Goal: Task Accomplishment & Management: Use online tool/utility

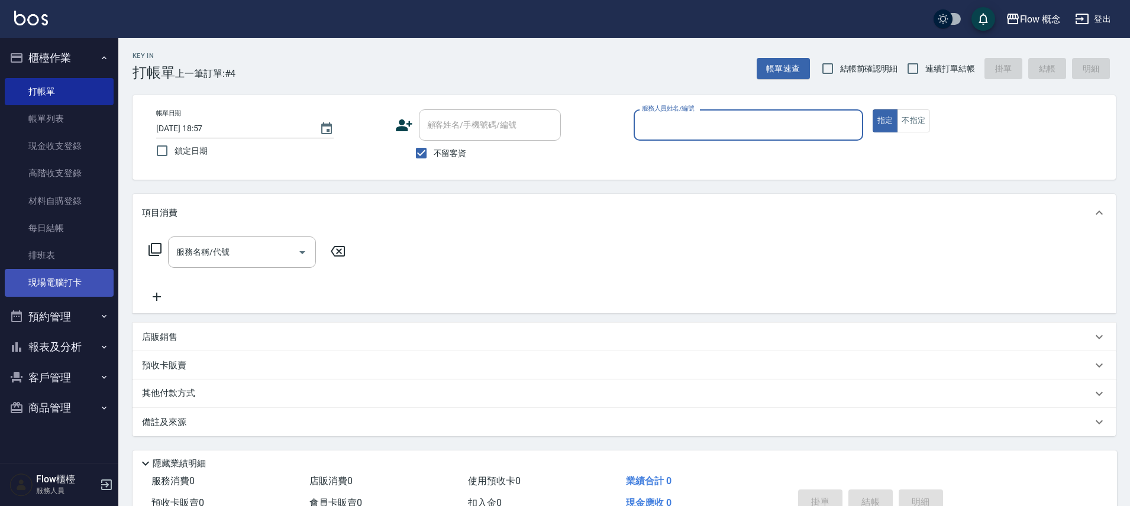
click at [67, 281] on link "現場電腦打卡" at bounding box center [59, 282] width 109 height 27
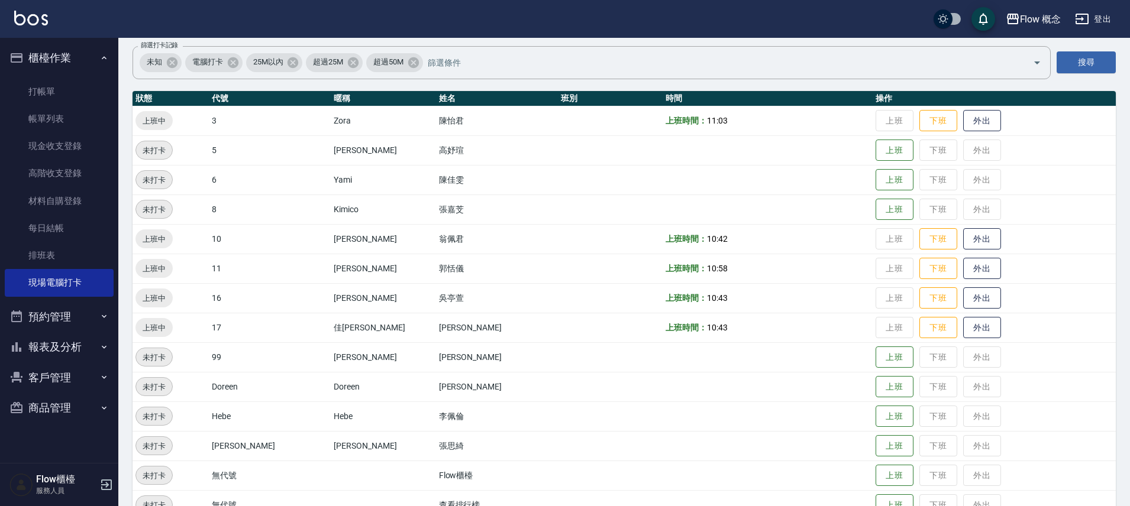
scroll to position [114, 0]
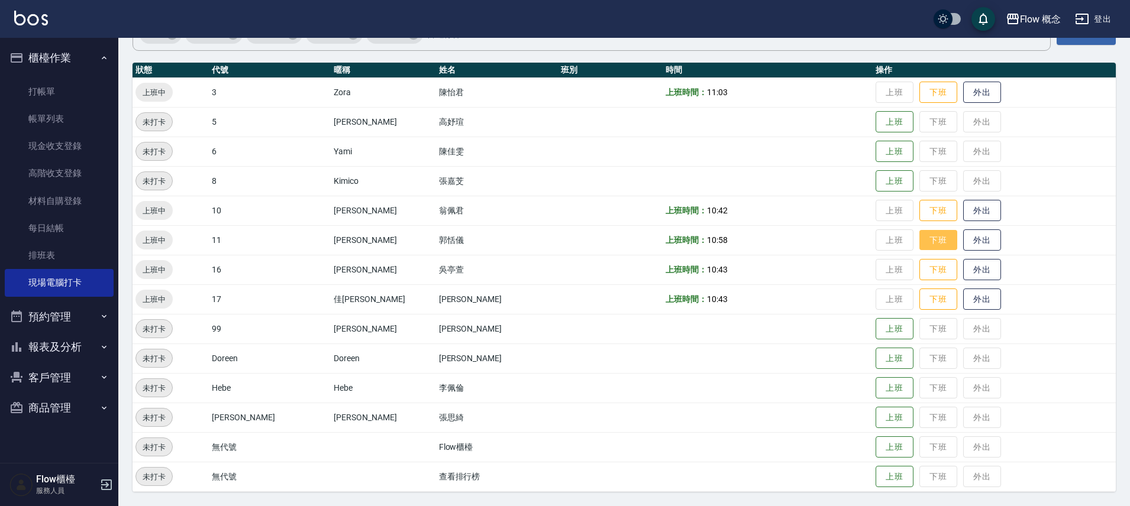
click at [919, 235] on button "下班" at bounding box center [938, 240] width 38 height 21
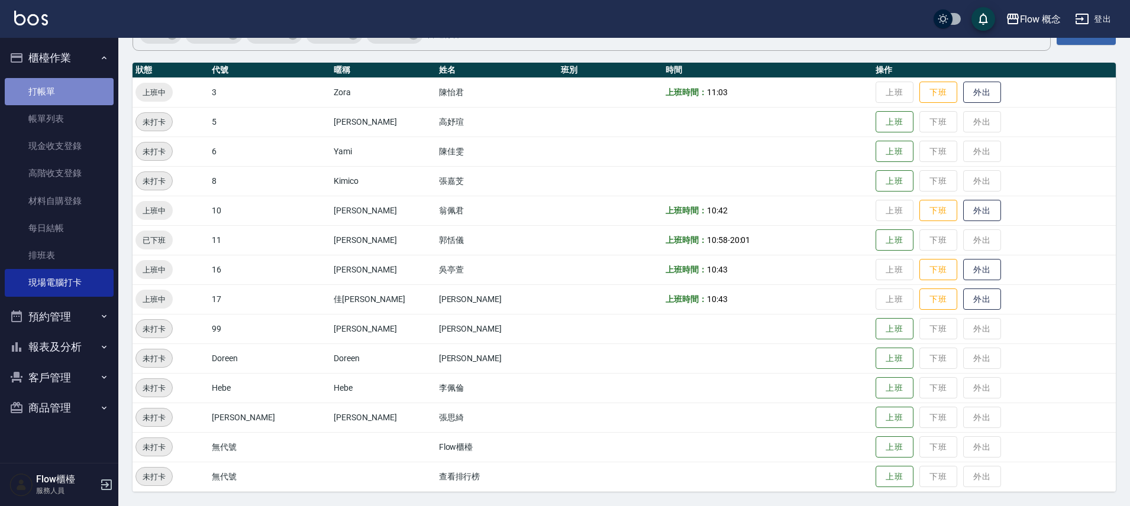
click at [71, 81] on link "打帳單" at bounding box center [59, 91] width 109 height 27
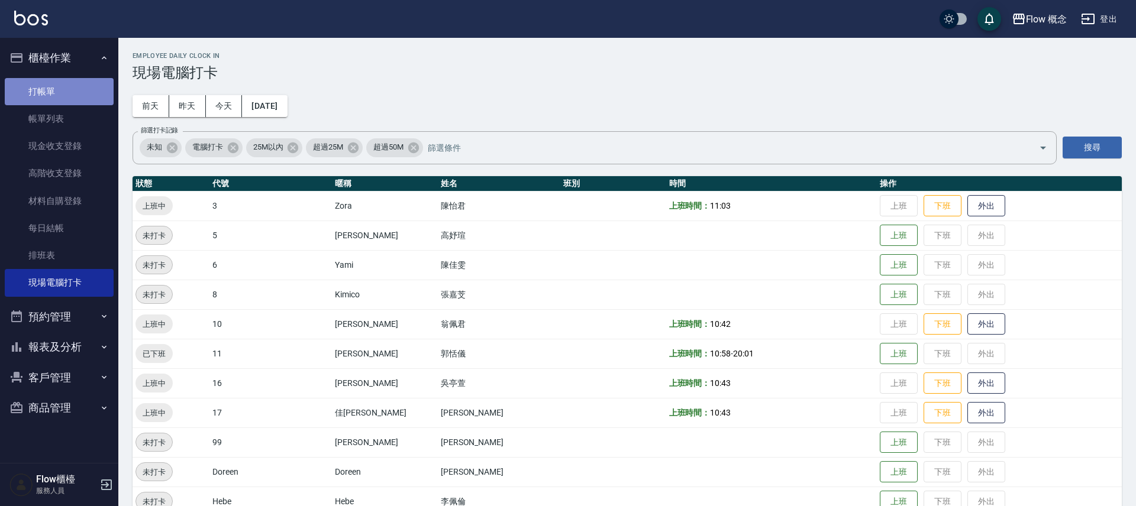
click at [71, 81] on link "打帳單" at bounding box center [59, 91] width 109 height 27
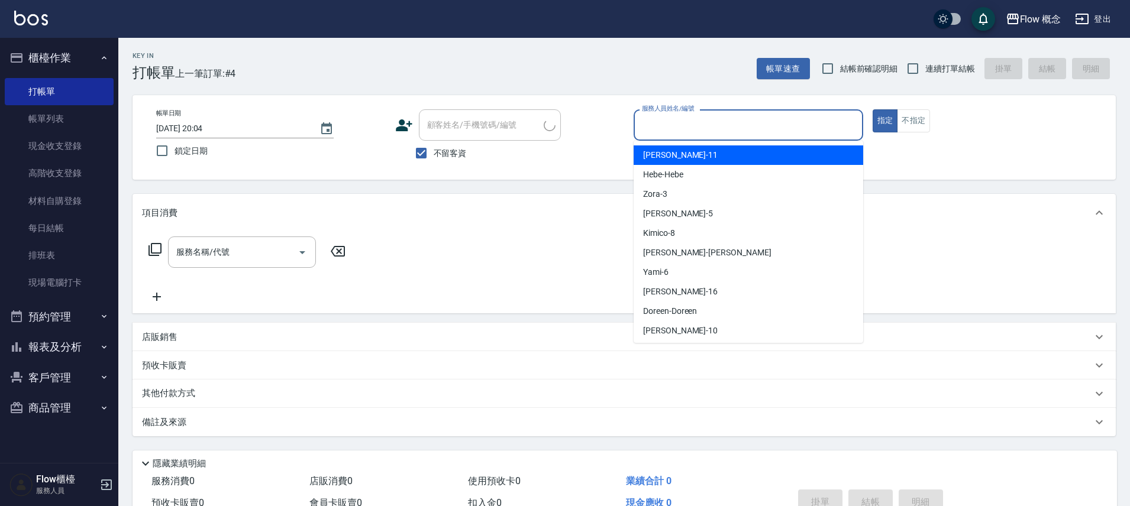
click at [684, 131] on input "服務人員姓名/編號" at bounding box center [748, 125] width 219 height 21
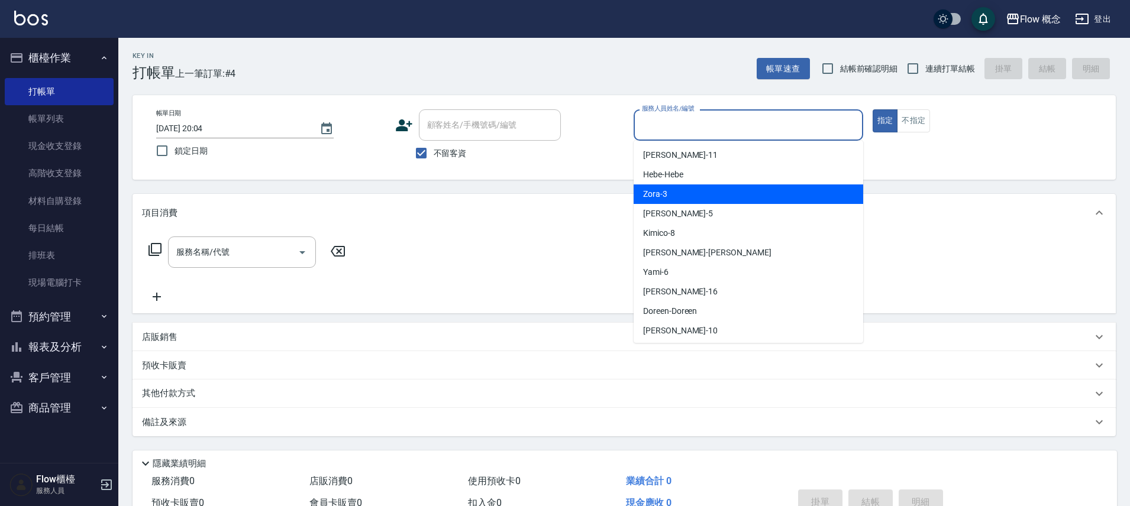
click at [673, 194] on div "Zora -3" at bounding box center [747, 195] width 229 height 20
type input "Zora-3"
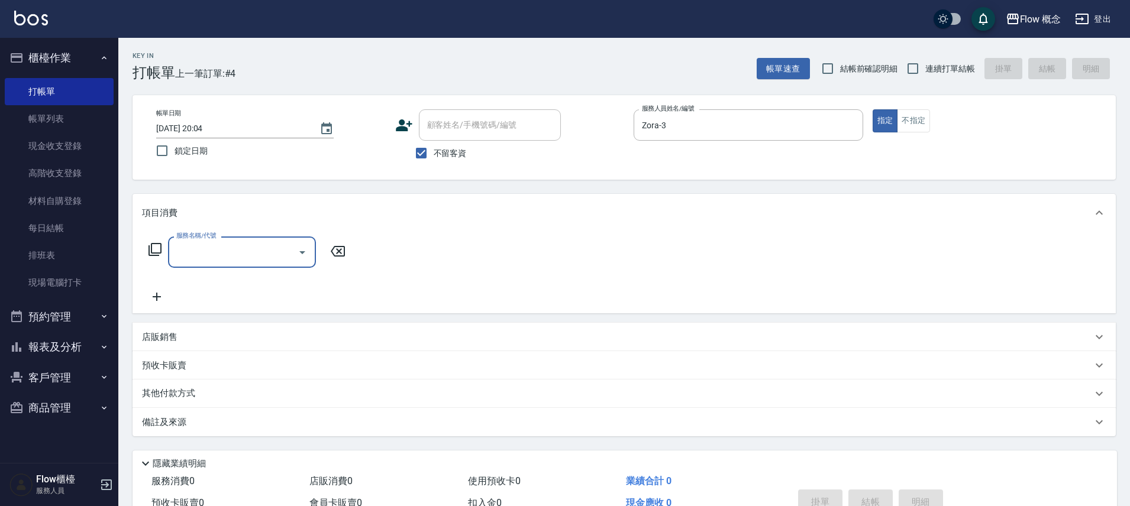
click at [199, 255] on input "服務名稱/代號" at bounding box center [232, 252] width 119 height 21
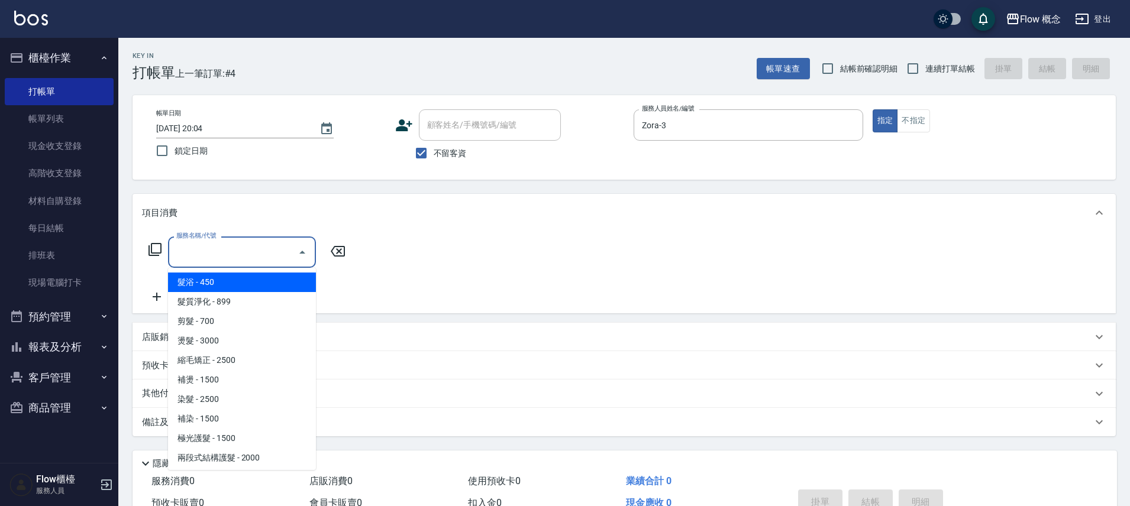
click at [211, 273] on span "髮浴 - 450" at bounding box center [242, 283] width 148 height 20
click at [211, 273] on div "服務名稱/代號 服務名稱/代號" at bounding box center [247, 270] width 211 height 67
type input "髮浴 (101)"
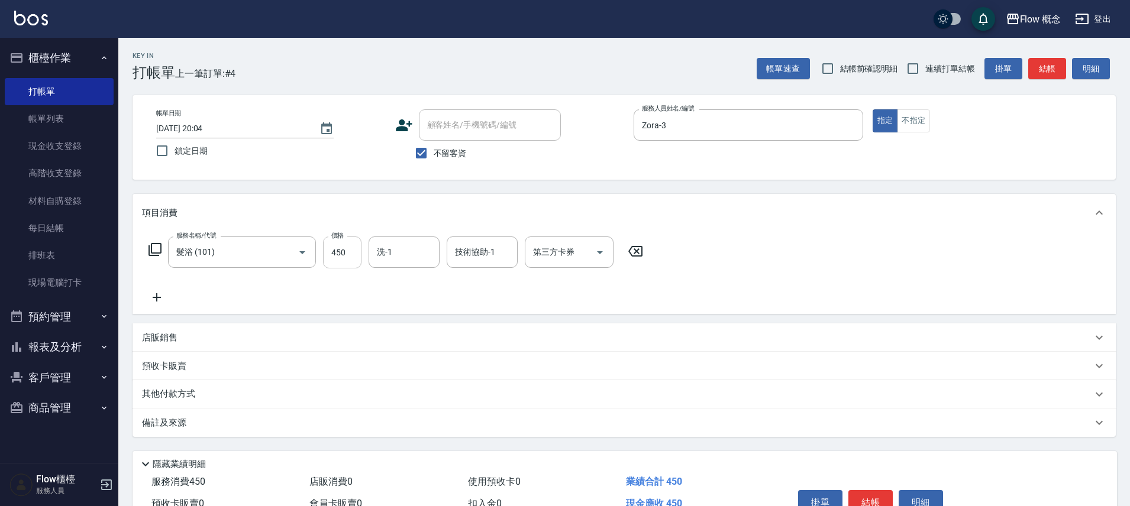
click at [332, 258] on input "450" at bounding box center [342, 253] width 38 height 32
type input "550"
click at [852, 496] on button "結帳" at bounding box center [870, 502] width 44 height 25
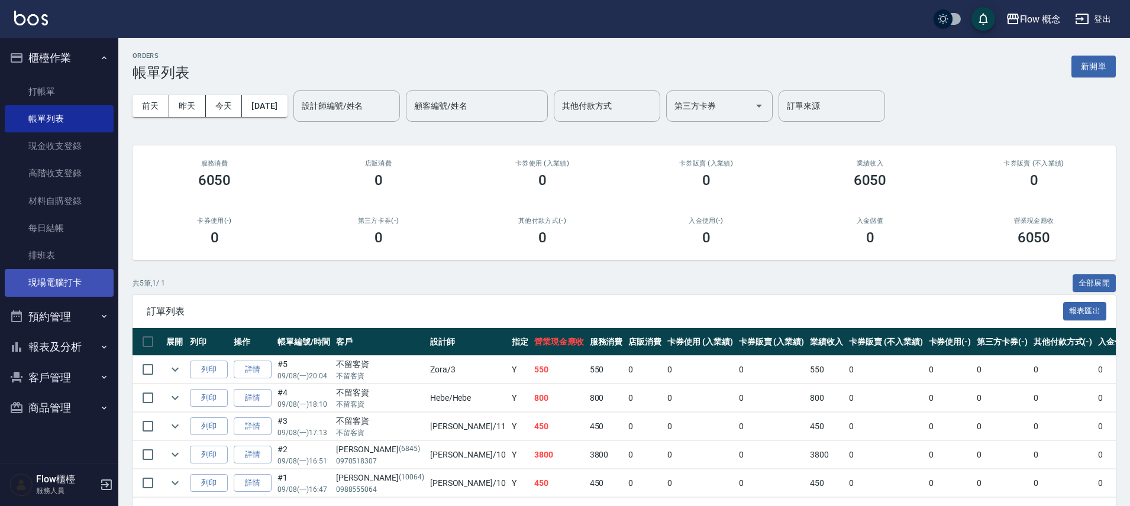
click at [58, 277] on link "現場電腦打卡" at bounding box center [59, 282] width 109 height 27
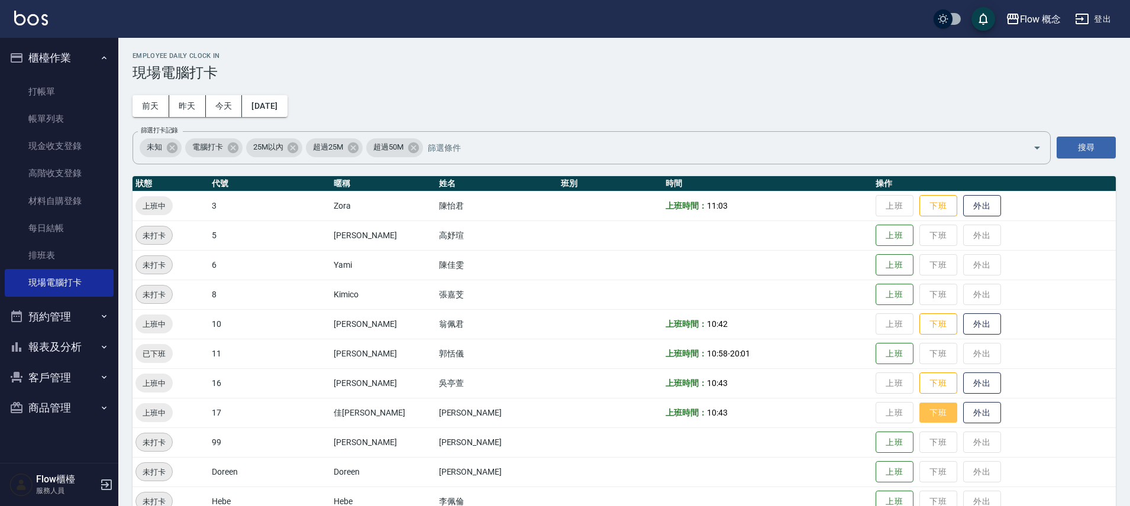
click at [919, 415] on button "下班" at bounding box center [938, 413] width 38 height 21
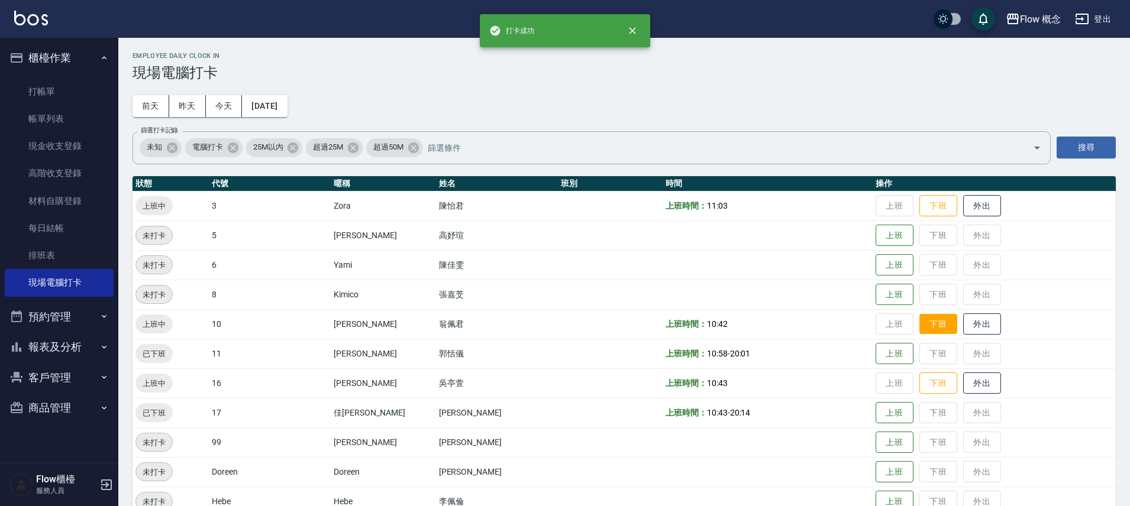
click at [919, 320] on button "下班" at bounding box center [938, 324] width 38 height 21
click at [919, 212] on button "下班" at bounding box center [938, 206] width 38 height 21
